Goal: Task Accomplishment & Management: Complete application form

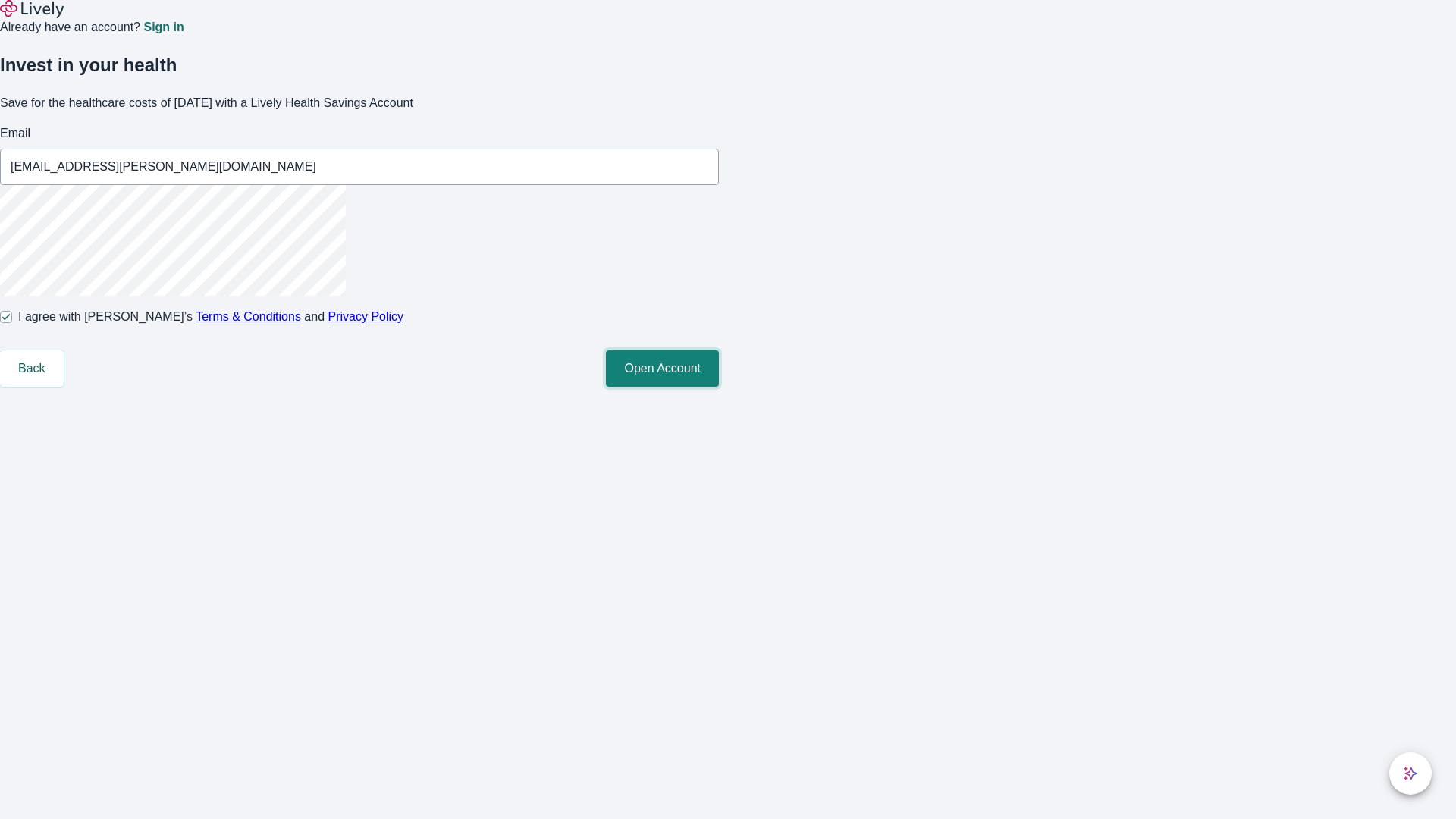
click at [719, 387] on button "Open Account" at bounding box center [662, 368] width 113 height 37
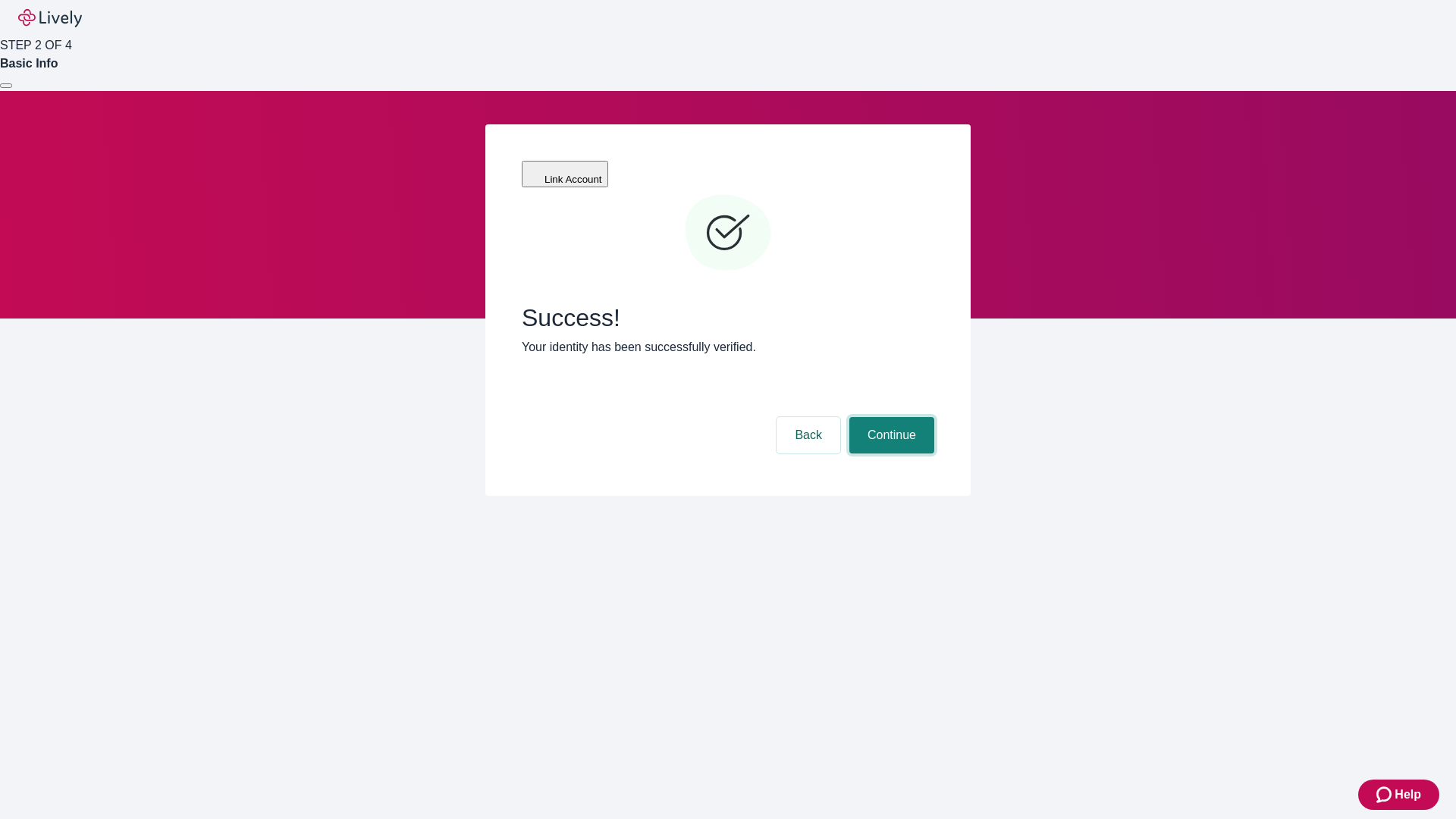
click at [889, 417] on button "Continue" at bounding box center [892, 435] width 85 height 37
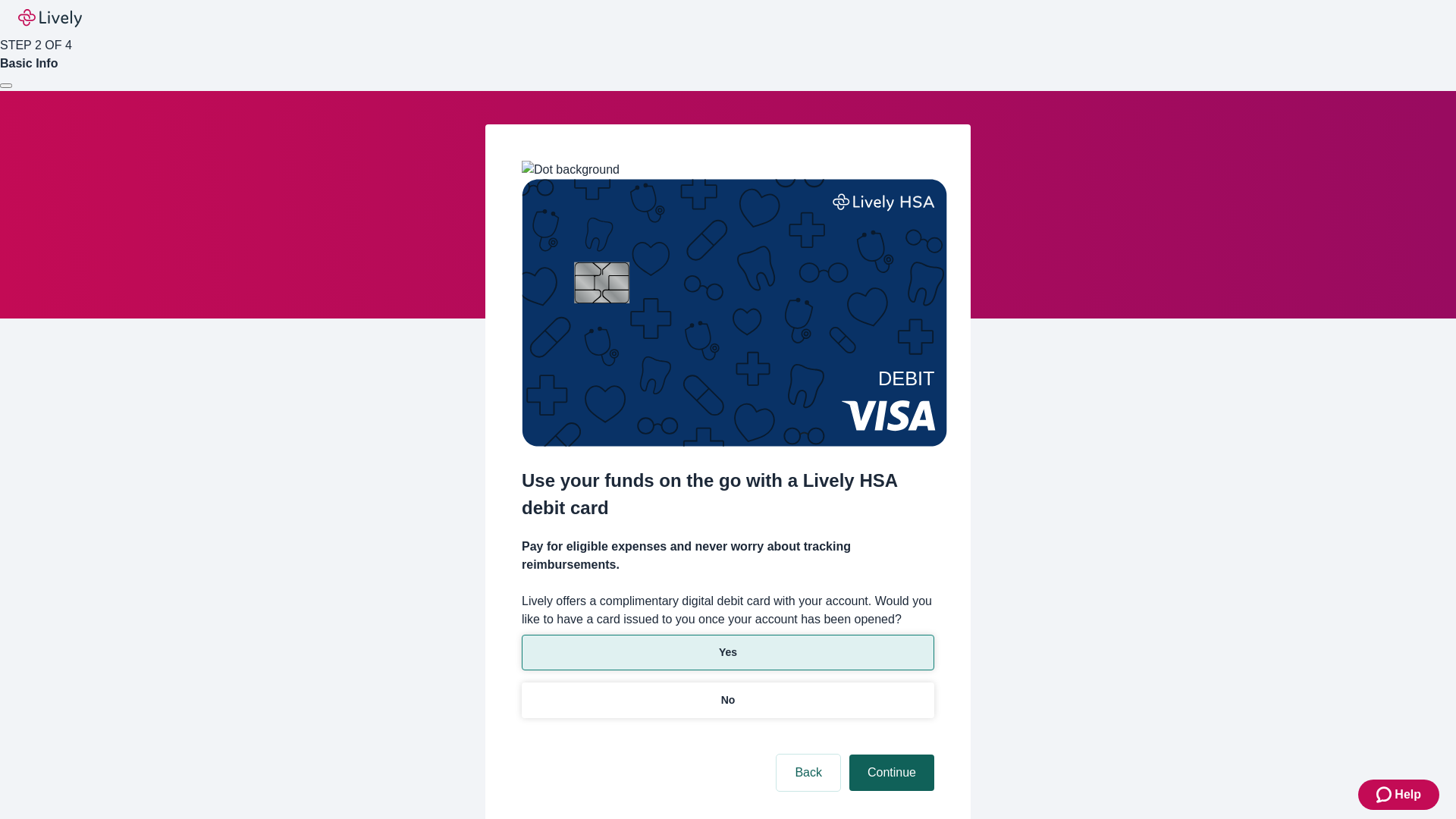
click at [728, 644] on p "Yes" at bounding box center [728, 652] width 18 height 16
click at [889, 754] on button "Continue" at bounding box center [892, 772] width 85 height 37
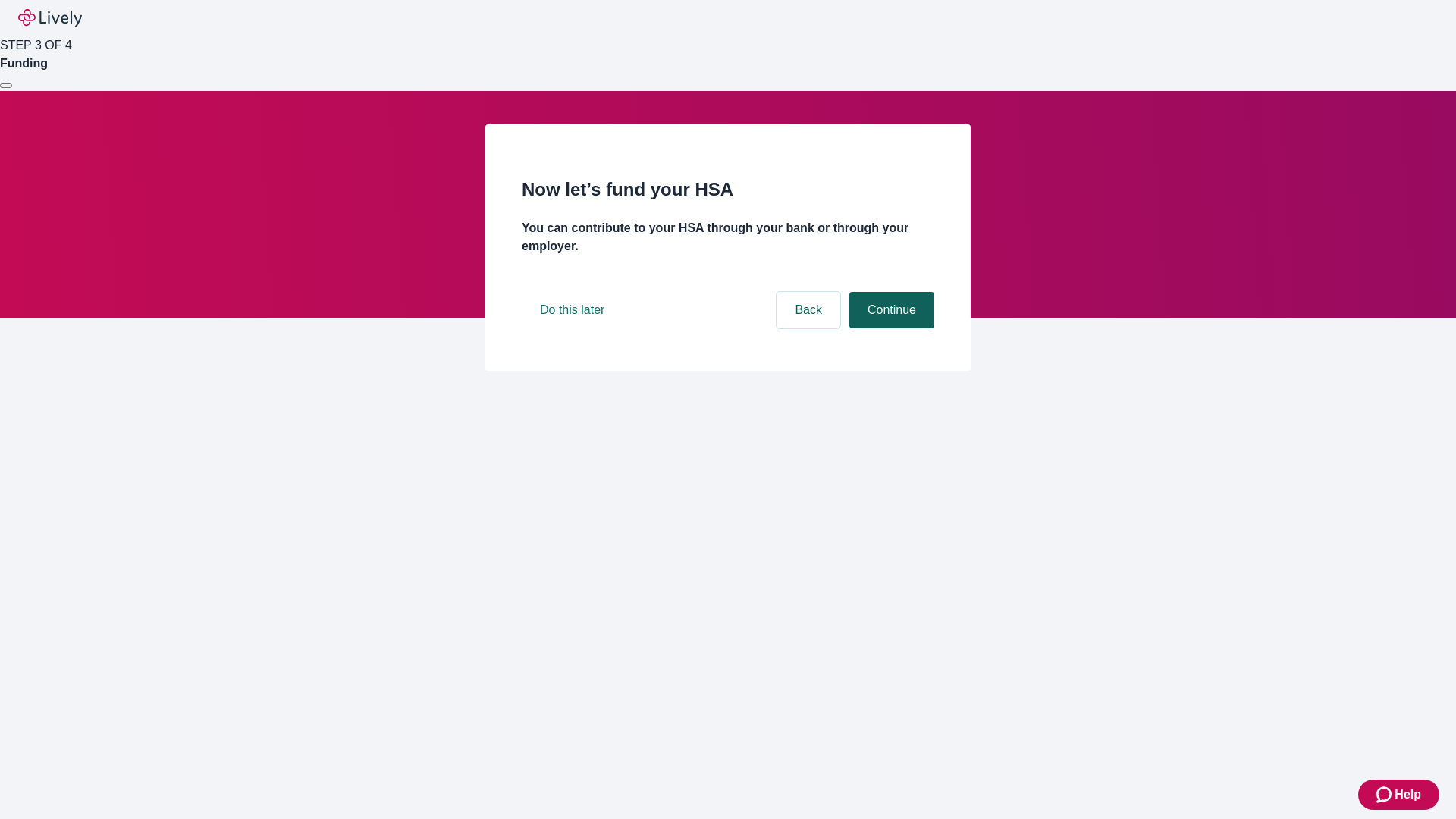
click at [889, 329] on button "Continue" at bounding box center [892, 310] width 85 height 37
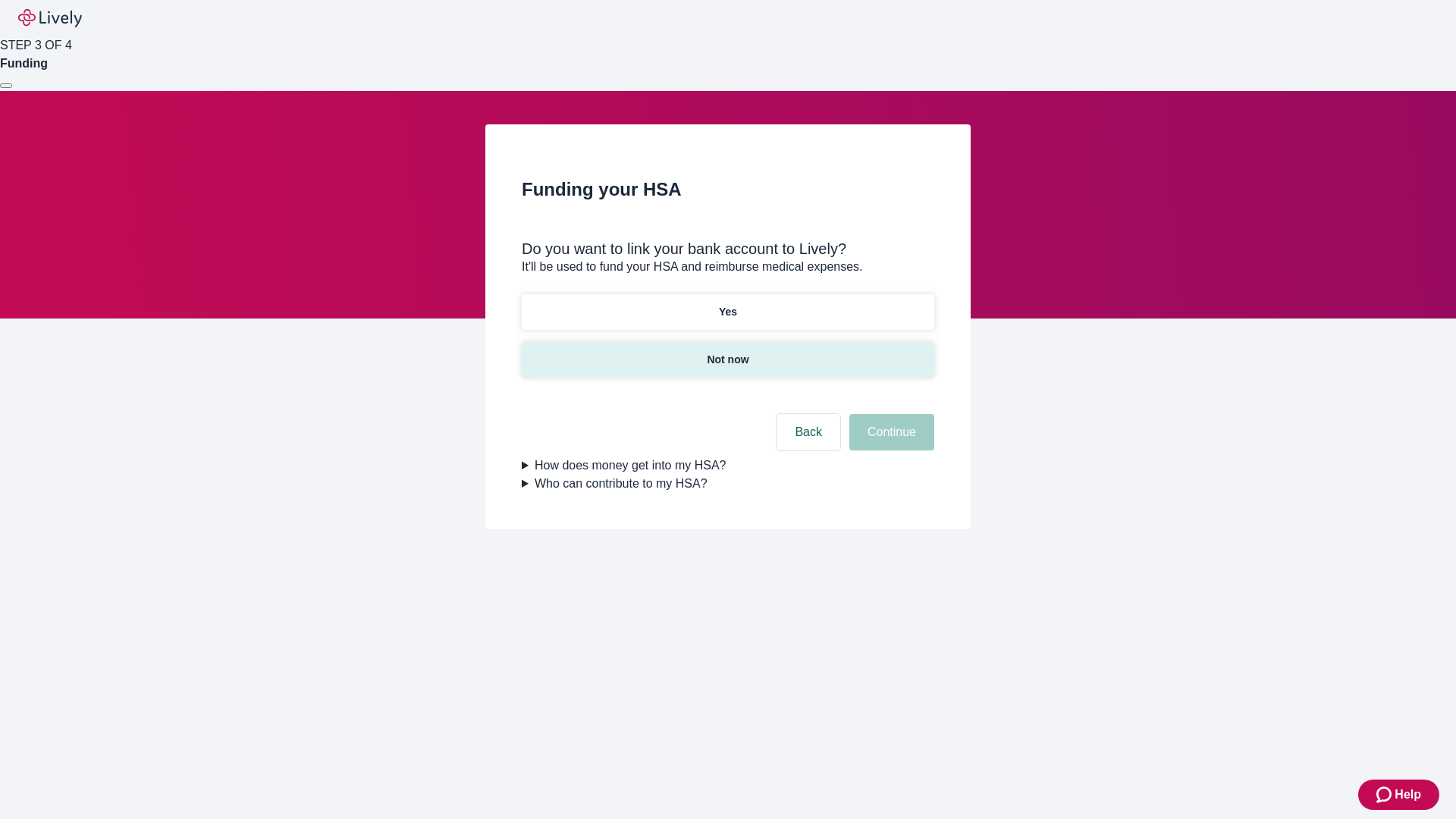
click at [728, 352] on p "Not now" at bounding box center [728, 359] width 42 height 16
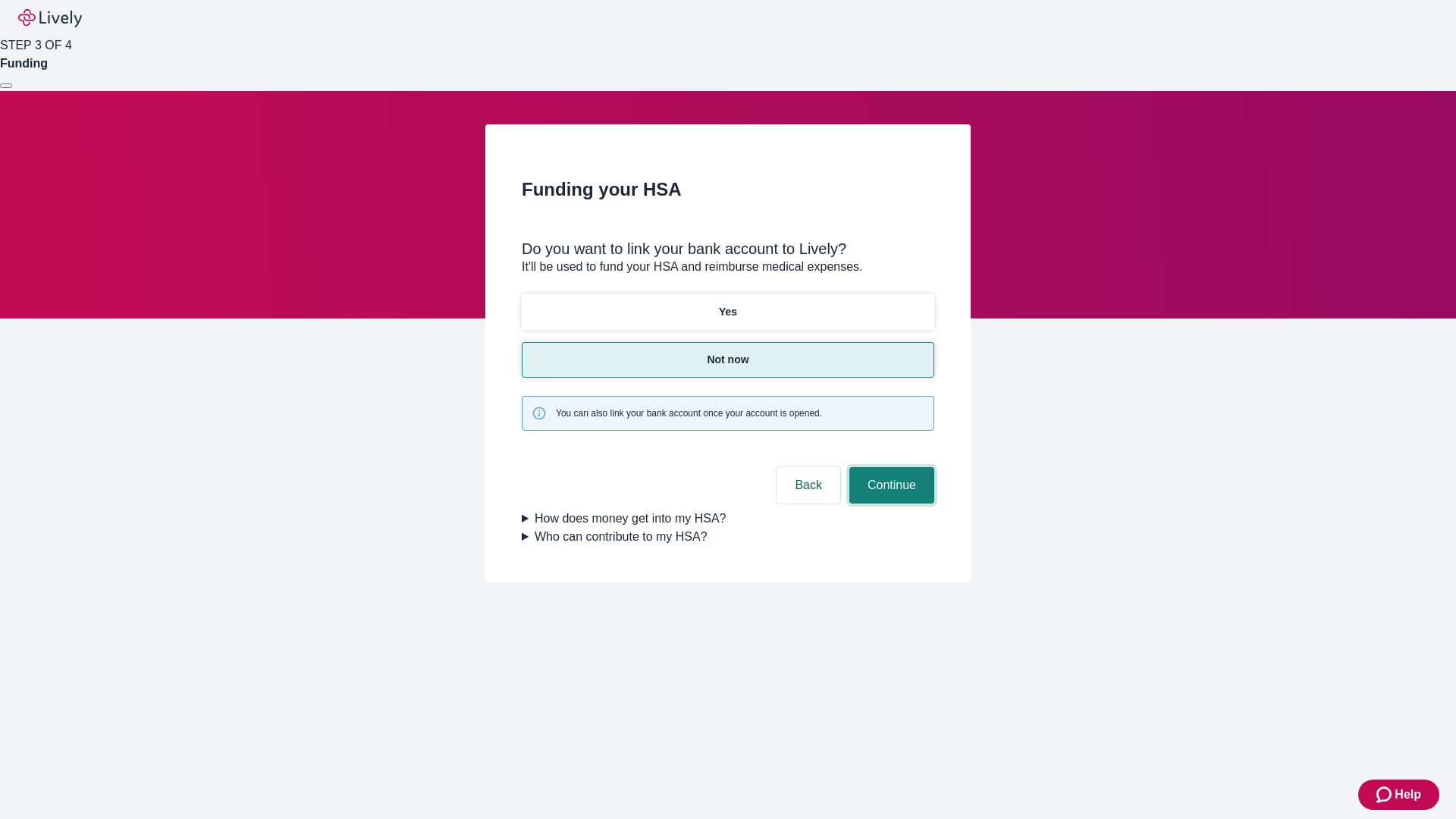
click at [889, 467] on button "Continue" at bounding box center [892, 485] width 85 height 37
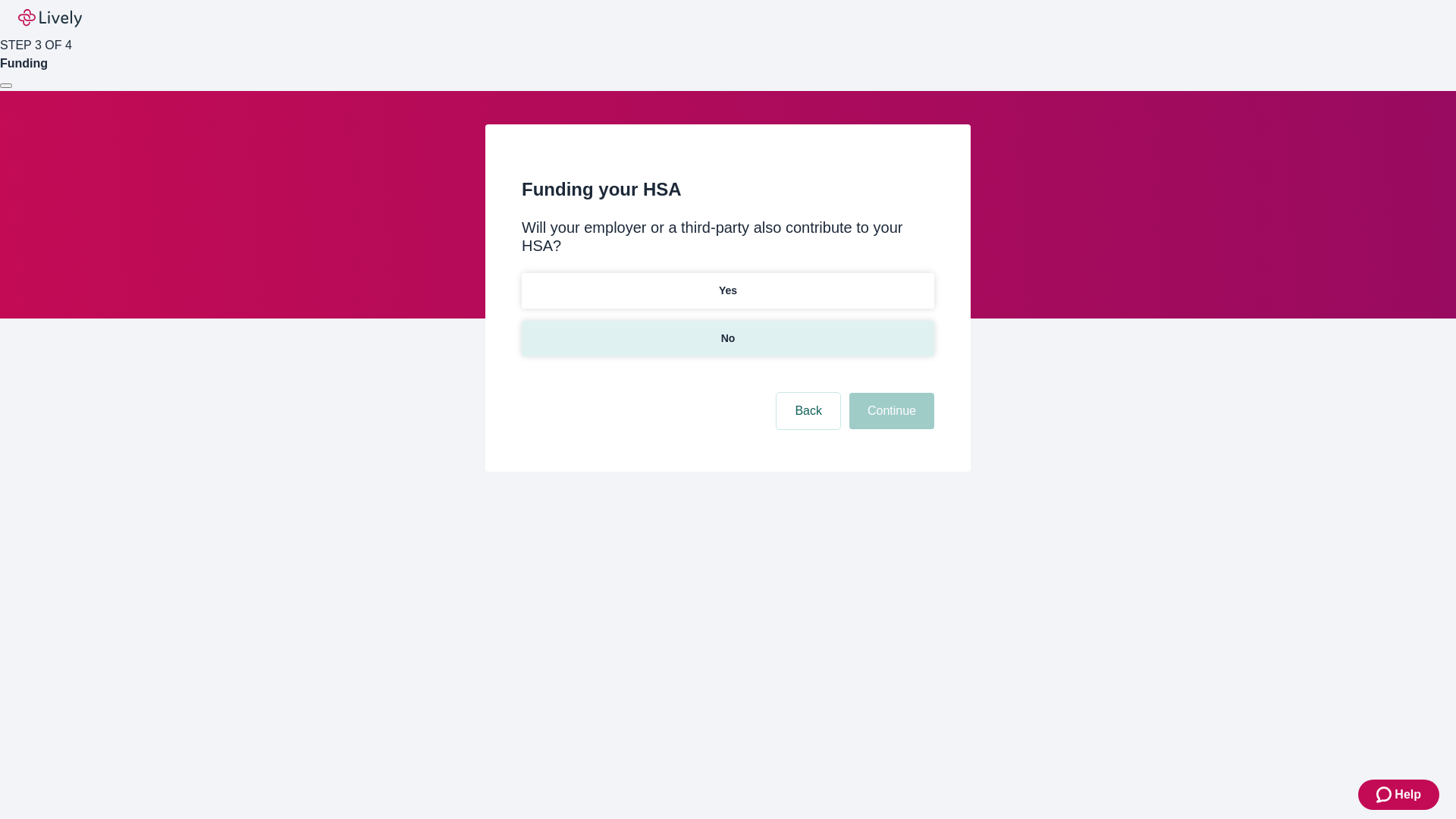
click at [728, 331] on p "No" at bounding box center [728, 339] width 14 height 16
click at [889, 393] on button "Continue" at bounding box center [892, 411] width 85 height 37
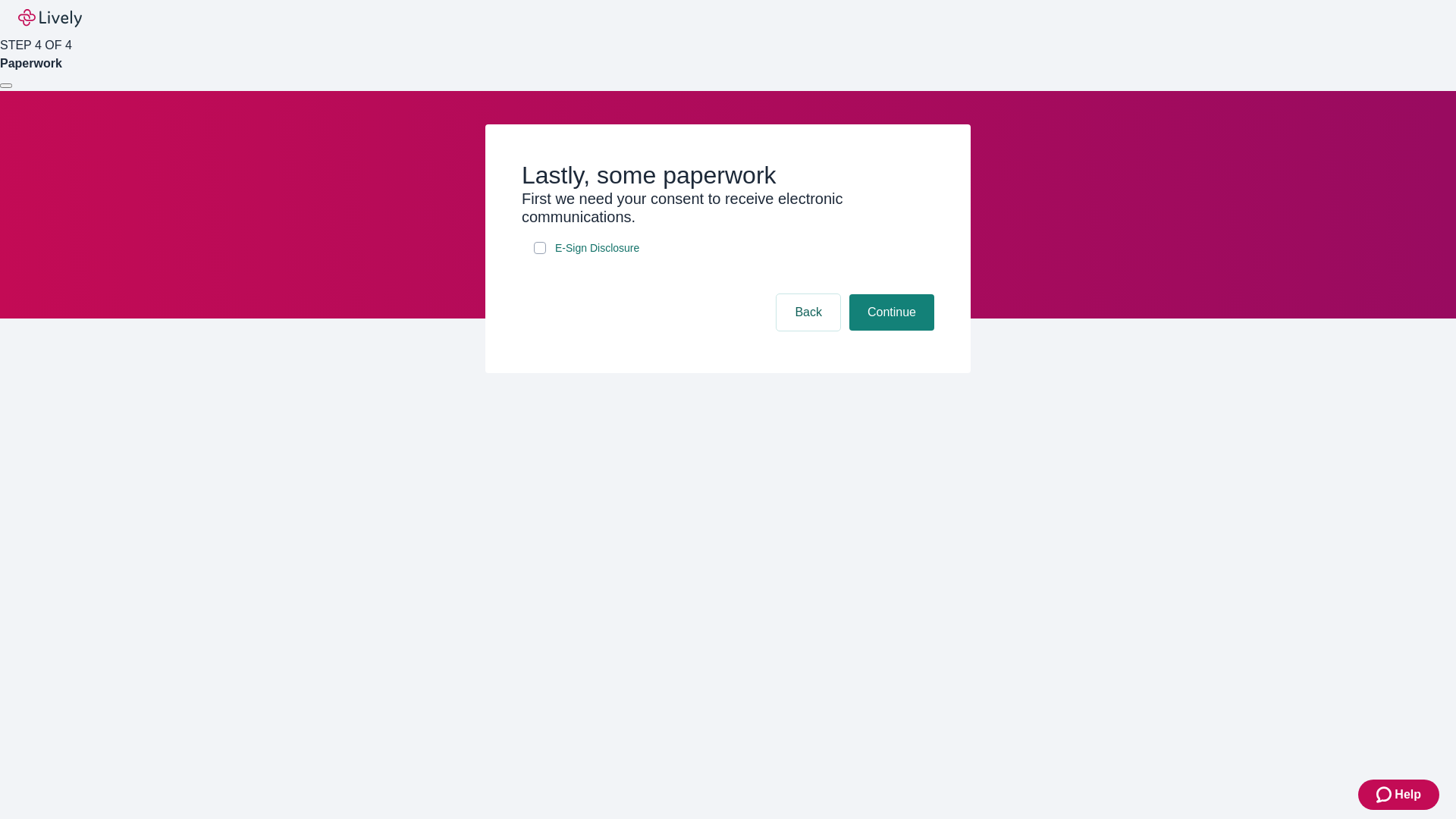
click at [540, 254] on input "E-Sign Disclosure" at bounding box center [540, 248] width 12 height 12
checkbox input "true"
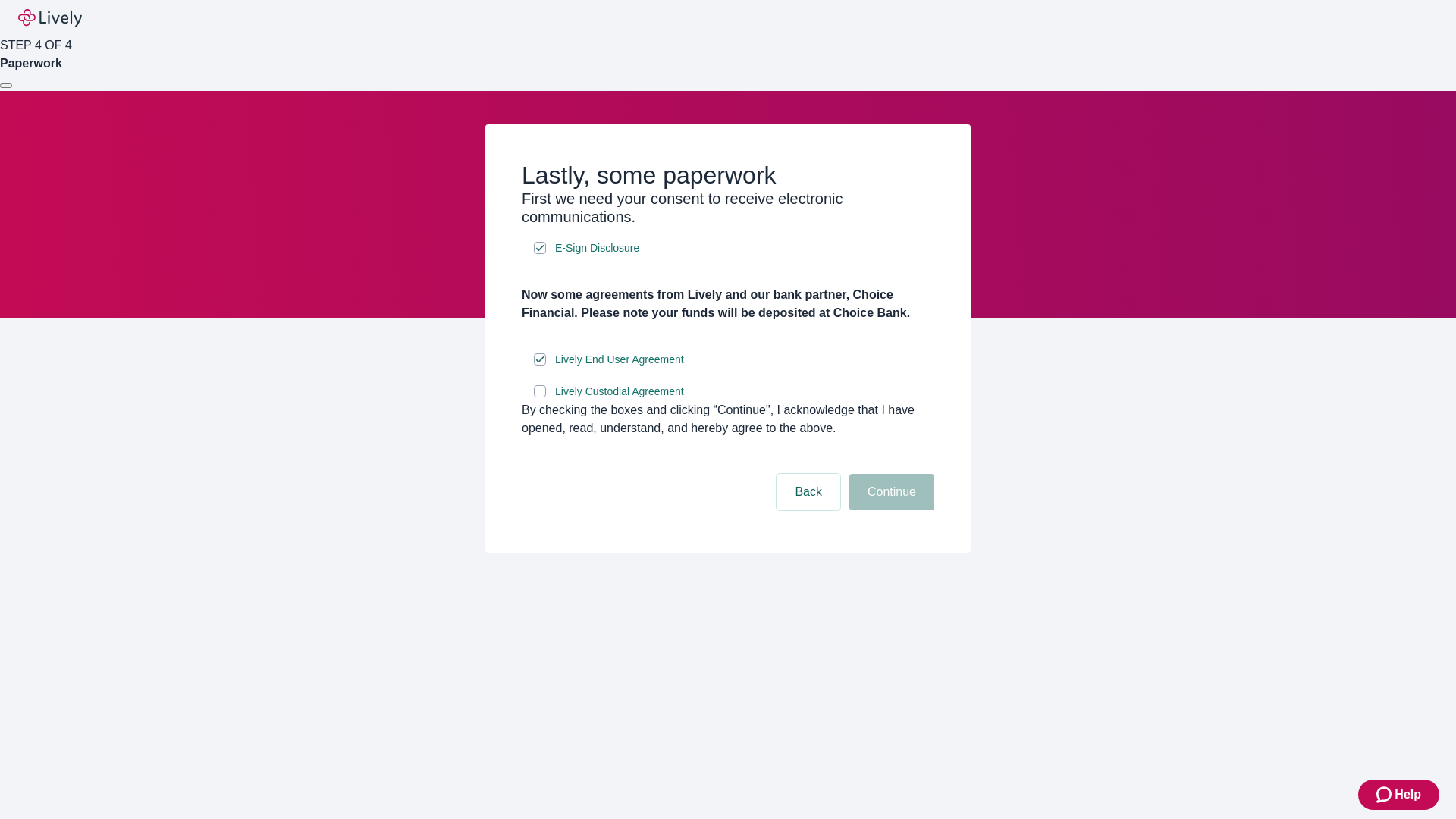
click at [540, 397] on input "Lively Custodial Agreement" at bounding box center [540, 391] width 12 height 12
checkbox input "true"
click at [889, 510] on button "Continue" at bounding box center [892, 492] width 85 height 37
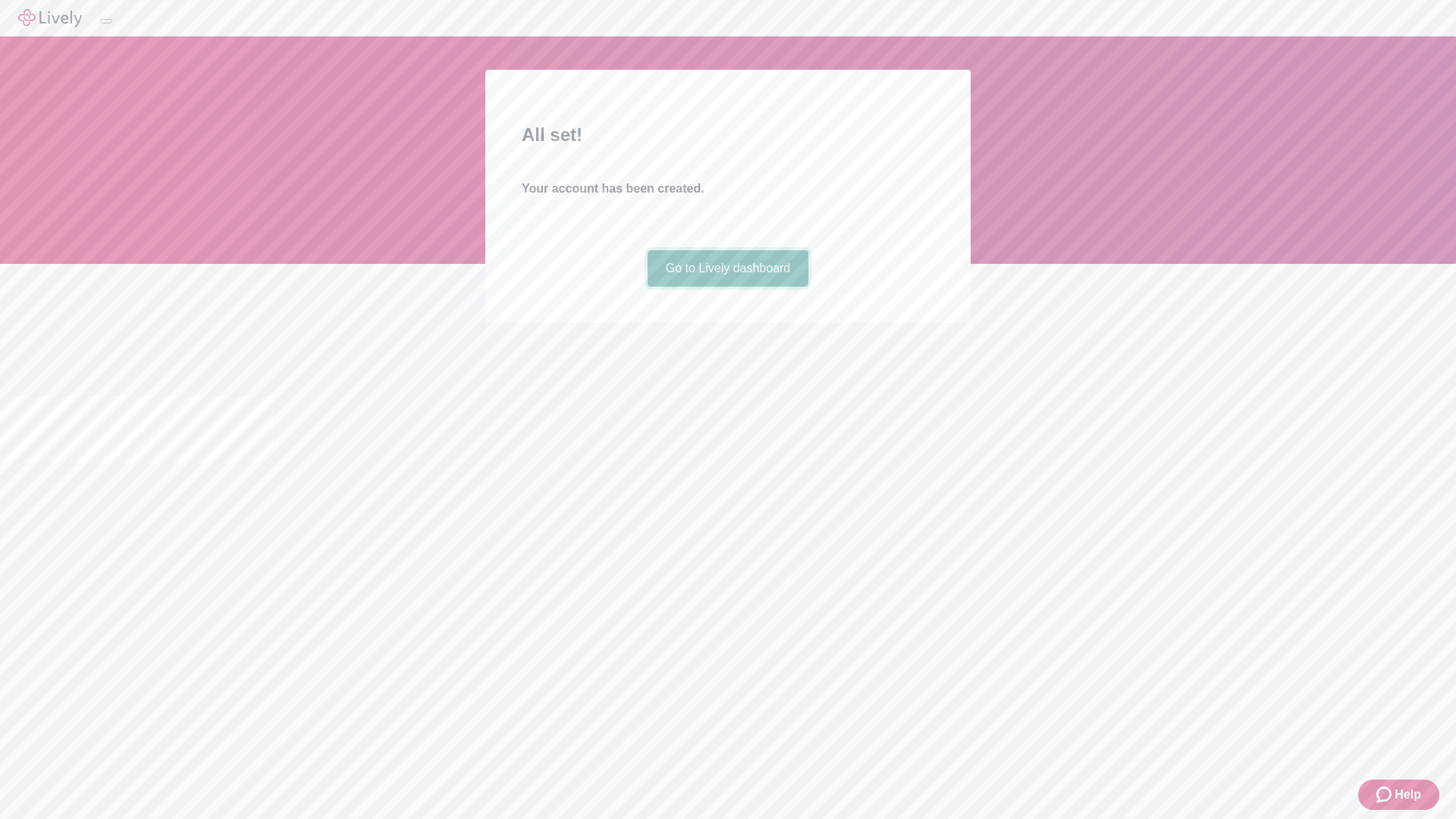
click at [728, 287] on link "Go to Lively dashboard" at bounding box center [728, 268] width 162 height 37
